Goal: Task Accomplishment & Management: Manage account settings

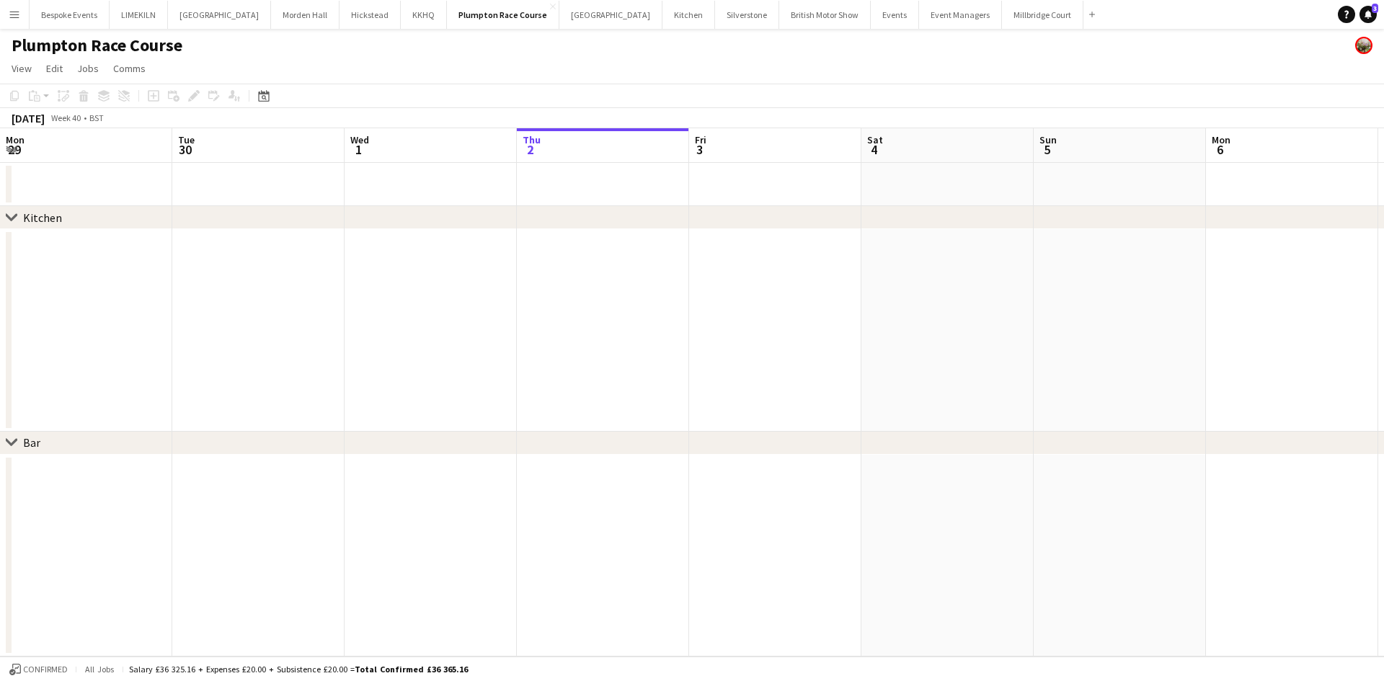
scroll to position [0, 345]
click at [401, 17] on button "KKHQ Close" at bounding box center [424, 15] width 46 height 28
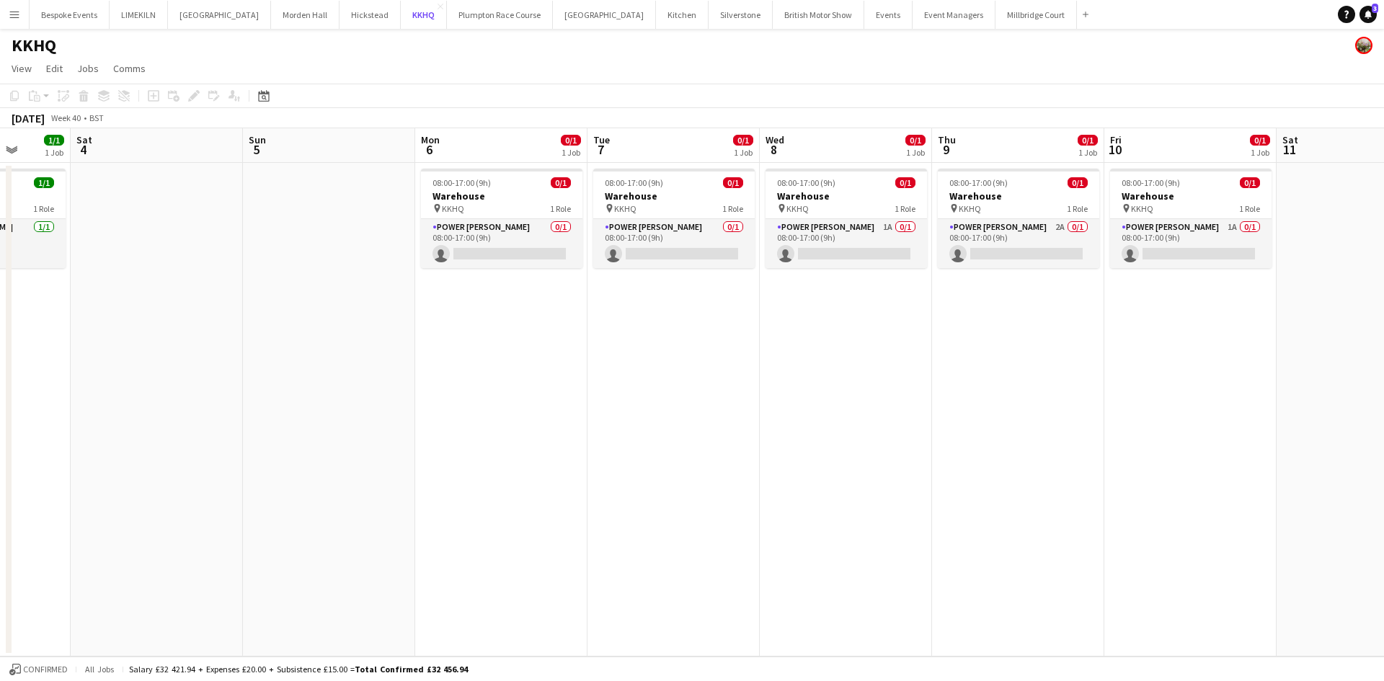
scroll to position [0, 447]
click at [828, 238] on app-card-role "Power [PERSON_NAME] 1A 0/1 08:00-17:00 (9h) single-neutral-actions" at bounding box center [845, 243] width 161 height 49
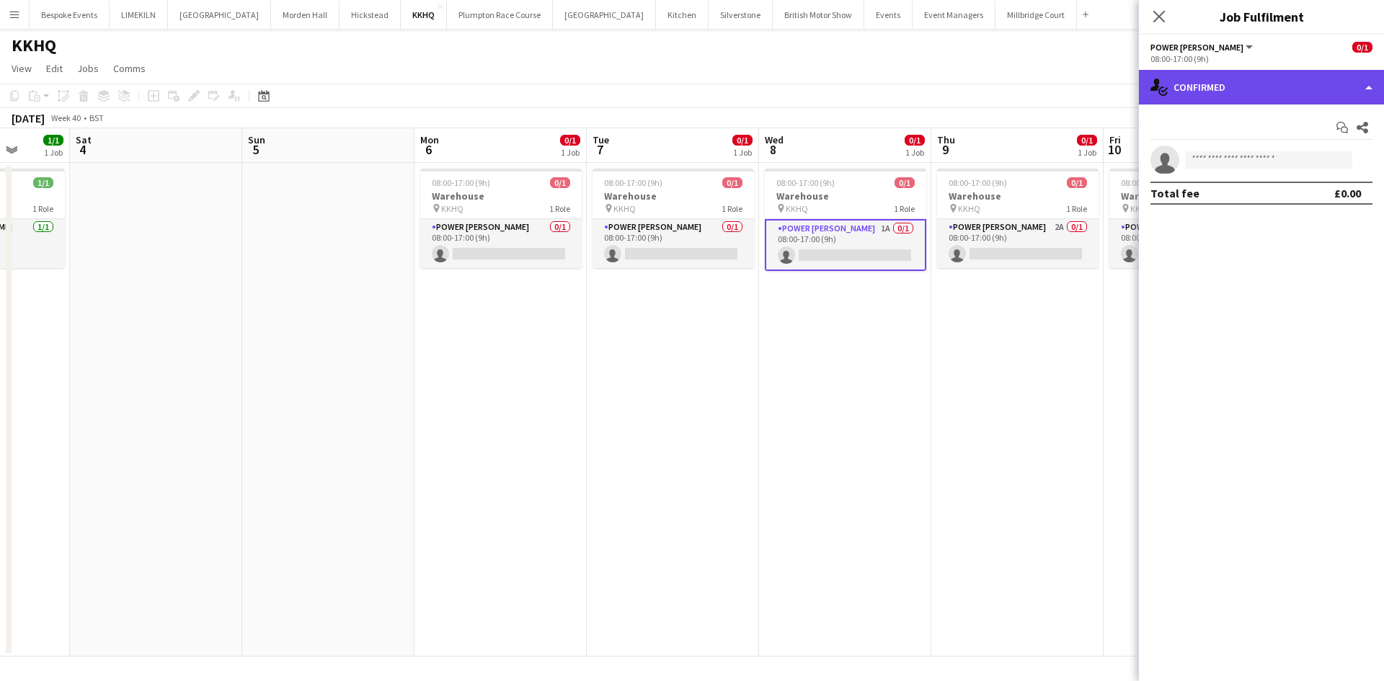
click at [1274, 98] on div "single-neutral-actions-check-2 Confirmed" at bounding box center [1261, 87] width 245 height 35
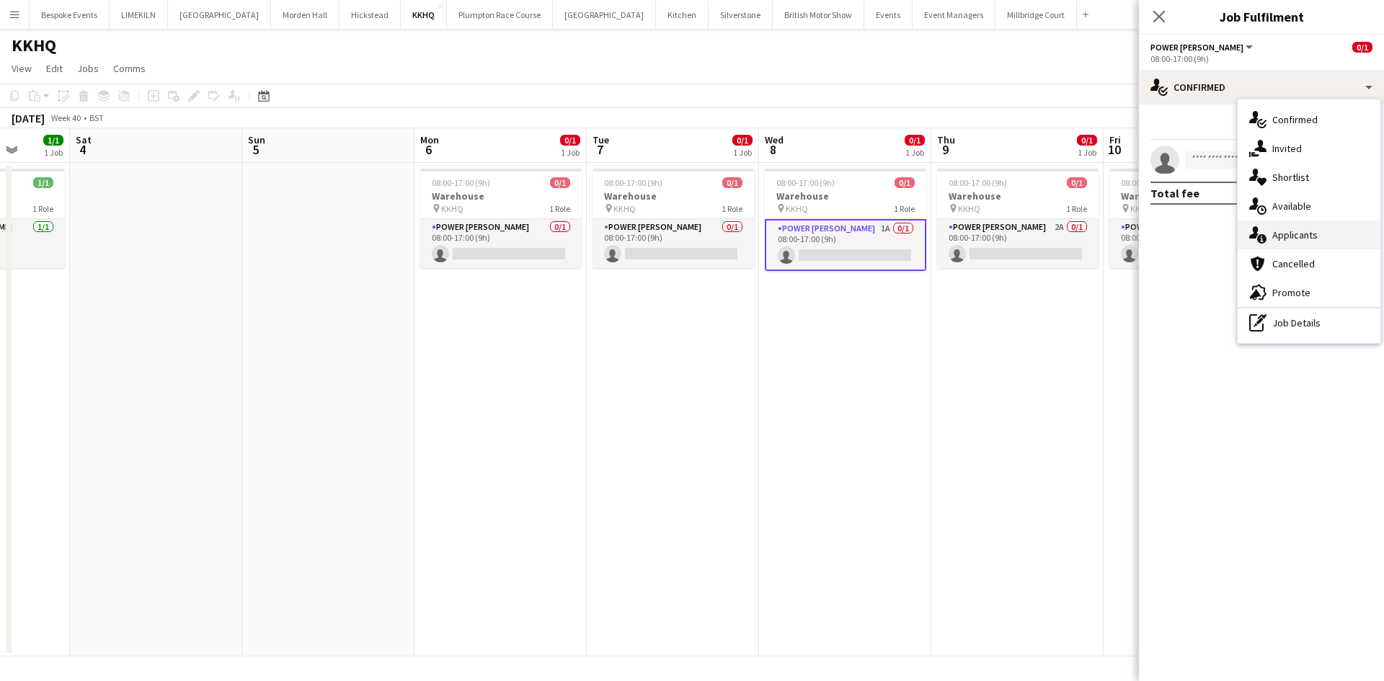
click at [1314, 246] on div "single-neutral-actions-information Applicants" at bounding box center [1309, 235] width 143 height 29
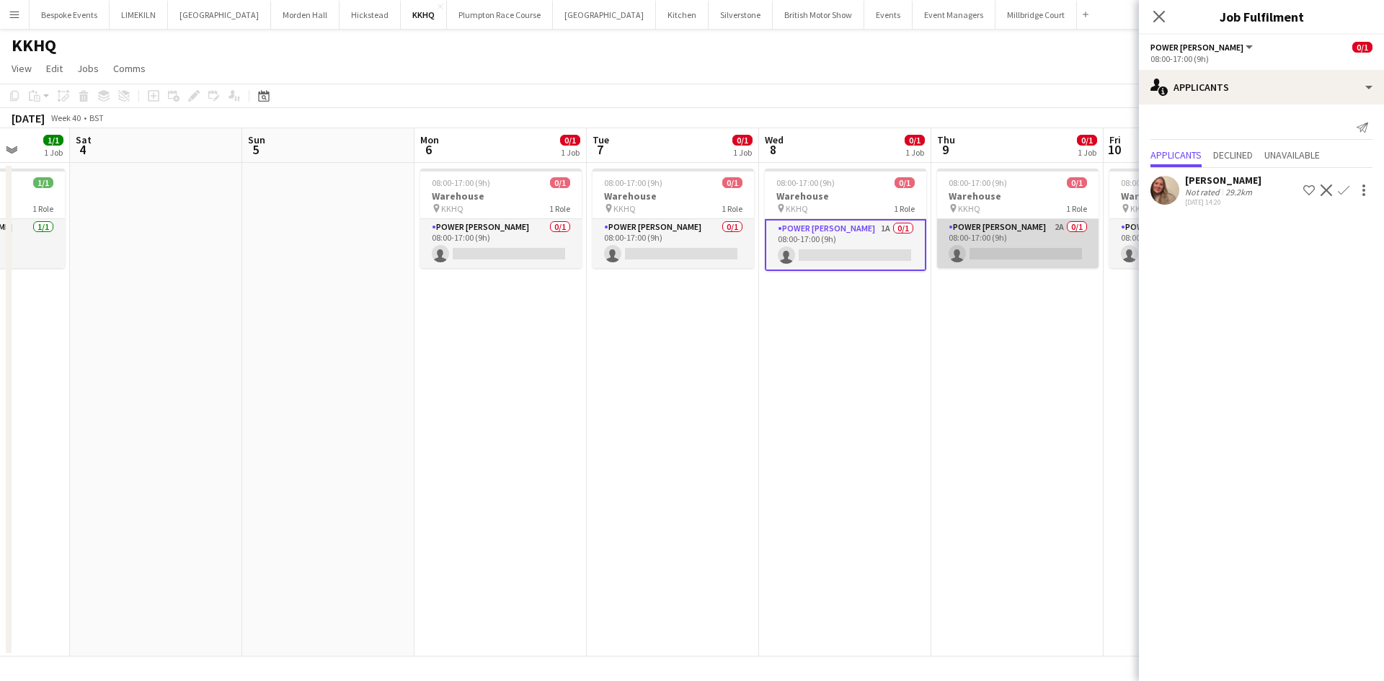
click at [1017, 234] on app-card-role "Power [PERSON_NAME] 2A 0/1 08:00-17:00 (9h) single-neutral-actions" at bounding box center [1017, 243] width 161 height 49
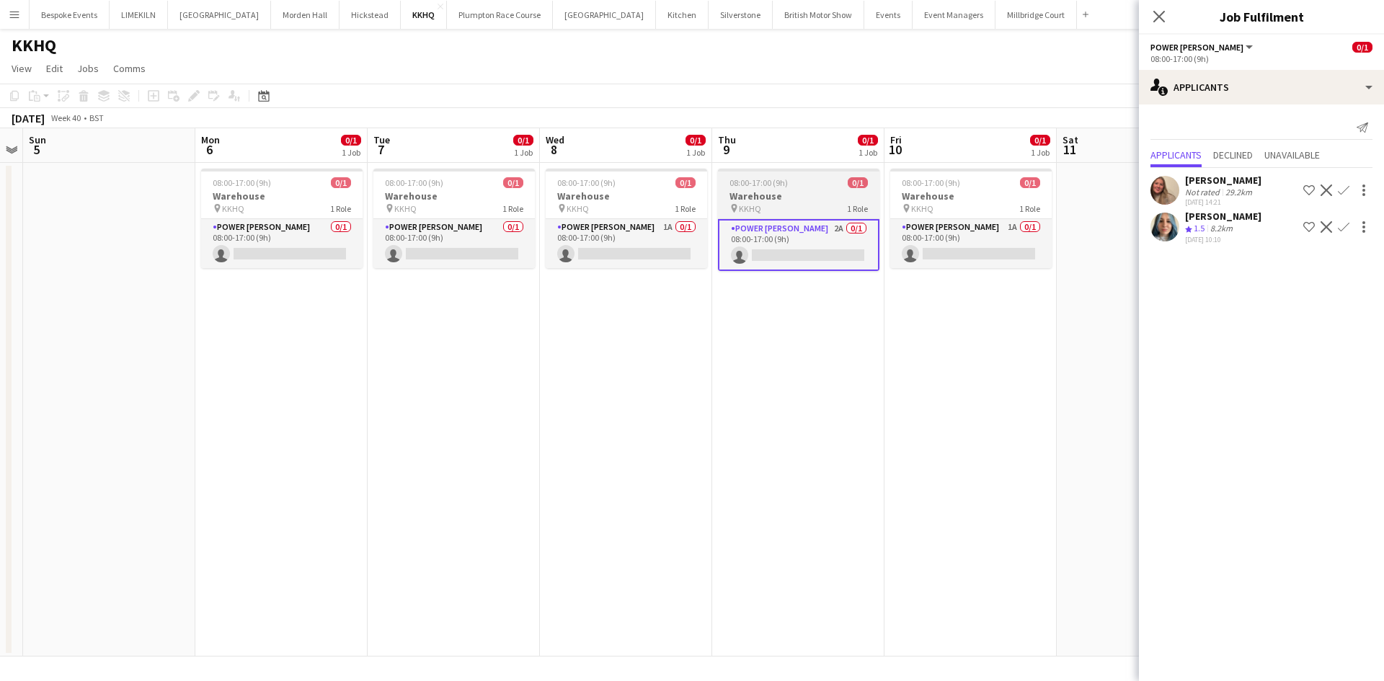
scroll to position [0, 495]
click at [1017, 234] on app-card-role "Power [PERSON_NAME] 1A 0/1 08:00-17:00 (9h) single-neutral-actions" at bounding box center [970, 243] width 161 height 49
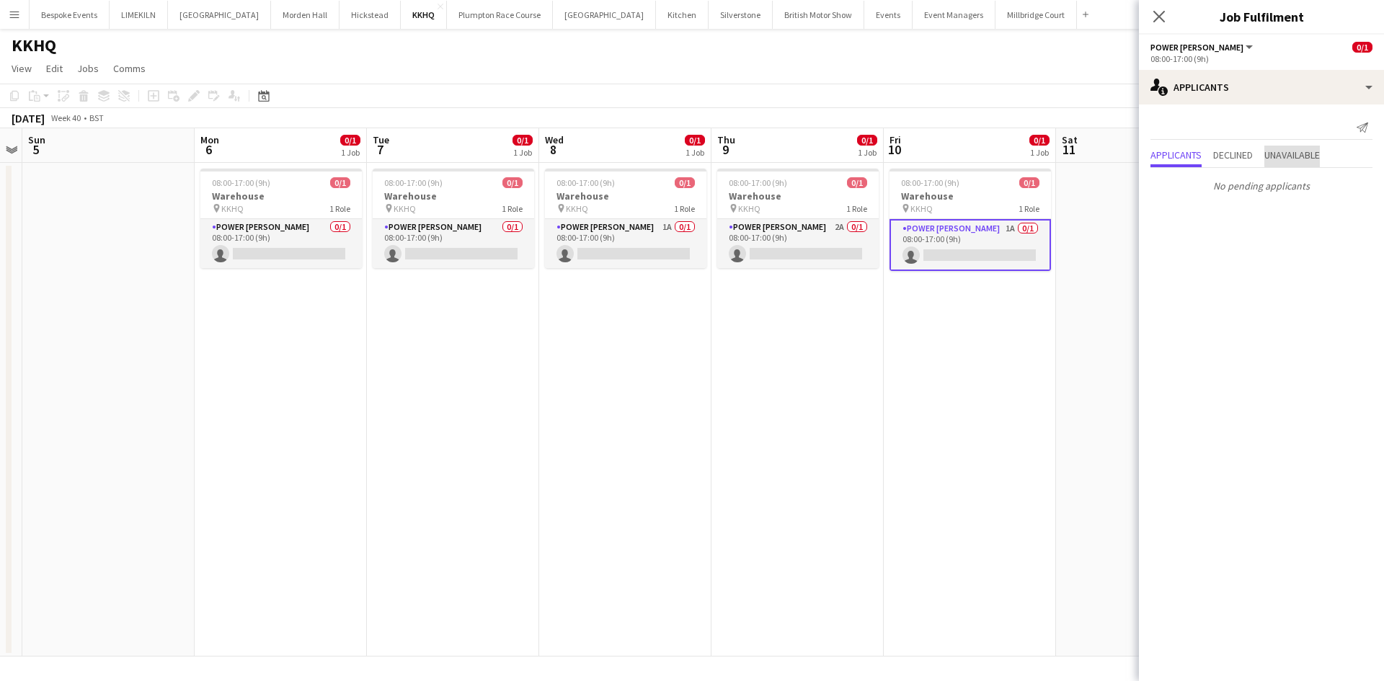
click at [1306, 154] on span "Unavailable" at bounding box center [1293, 155] width 56 height 10
click at [1166, 129] on span "Applicants" at bounding box center [1176, 125] width 51 height 10
click at [124, 6] on button "LIMEKILN Close" at bounding box center [139, 15] width 58 height 28
